Goal: Check status: Check status

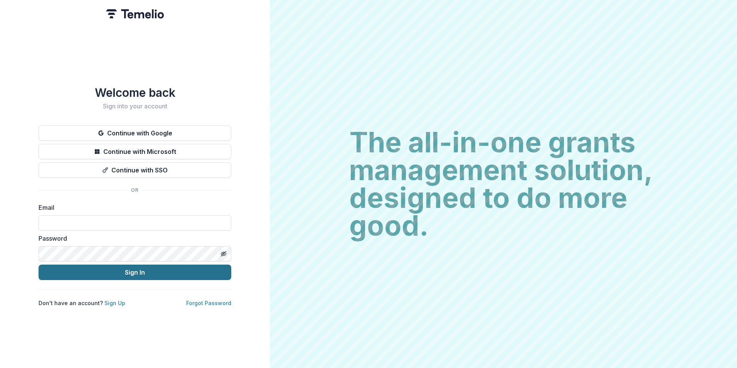
type input "**********"
click at [77, 274] on button "Sign In" at bounding box center [135, 271] width 193 height 15
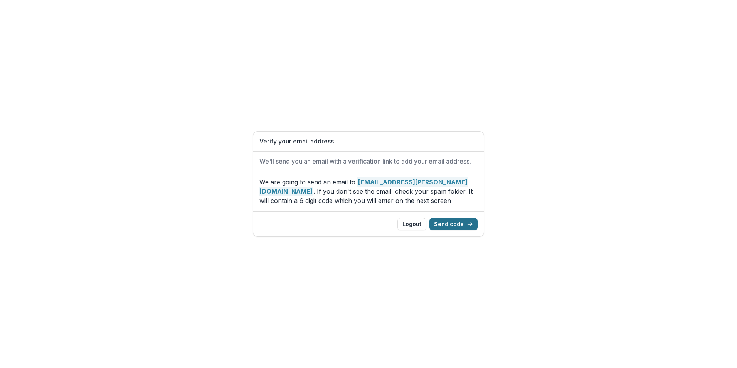
click at [471, 223] on icon "button" at bounding box center [470, 224] width 6 height 6
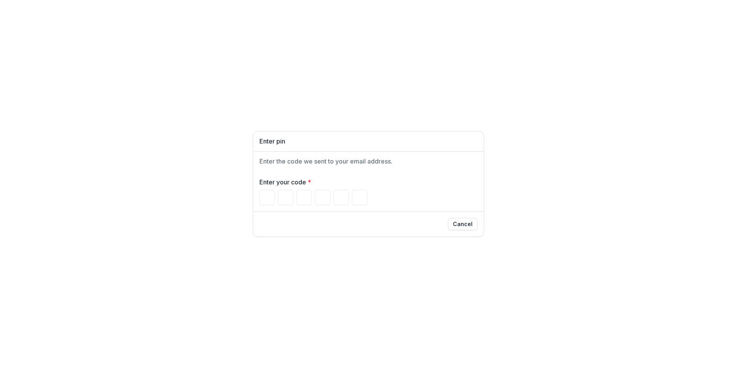
type input "*"
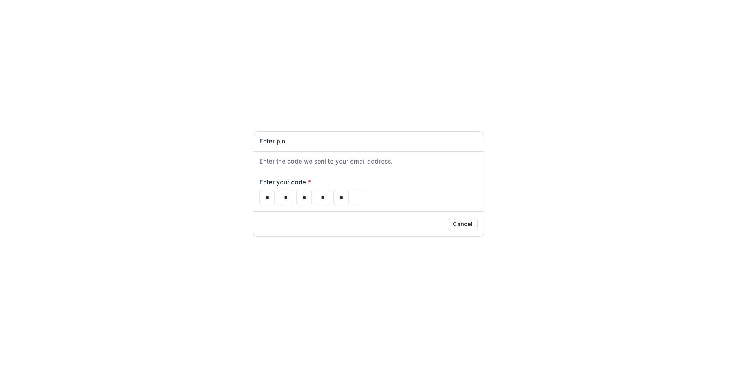
type input "*"
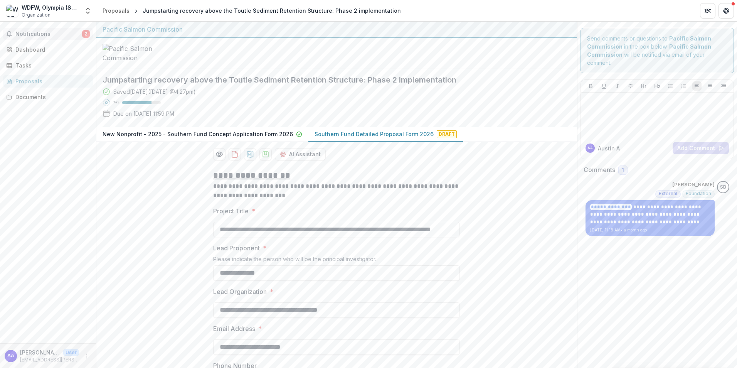
click at [54, 32] on span "Notifications" at bounding box center [48, 34] width 67 height 7
click at [38, 50] on div "Dashboard" at bounding box center [50, 49] width 71 height 8
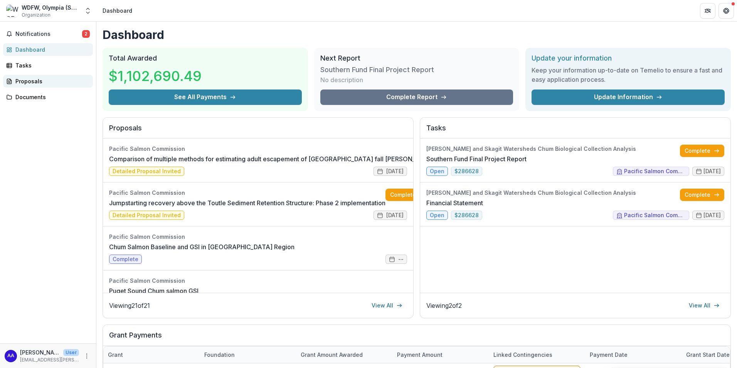
click at [39, 82] on div "Proposals" at bounding box center [50, 81] width 71 height 8
